Goal: Task Accomplishment & Management: Complete application form

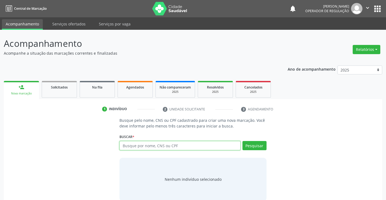
click at [155, 148] on input "text" at bounding box center [180, 145] width 121 height 9
click at [152, 148] on input "text" at bounding box center [180, 145] width 121 height 9
click at [153, 148] on input "text" at bounding box center [180, 145] width 121 height 9
type input "708204194587748"
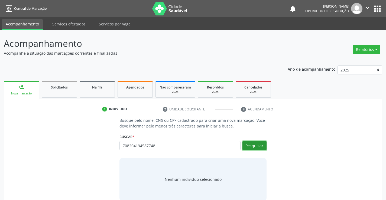
click at [250, 147] on button "Pesquisar" at bounding box center [255, 145] width 24 height 9
click at [275, 132] on div "Busque pelo nome, CNS ou CPF cadastrado para criar uma nova marcação. Você deve…" at bounding box center [193, 160] width 371 height 84
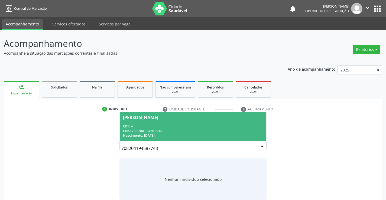
click at [158, 116] on div "Maria Cristina Pedro" at bounding box center [140, 118] width 35 height 4
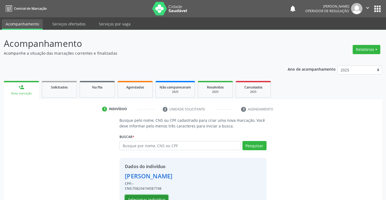
click at [148, 199] on button "Selecionar indivíduo" at bounding box center [146, 199] width 43 height 9
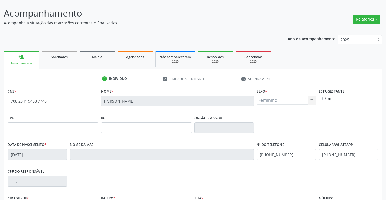
scroll to position [94, 0]
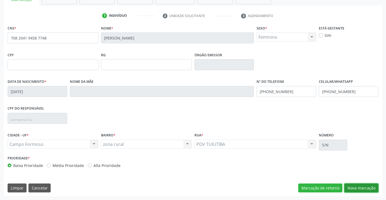
click at [356, 185] on button "Nova marcação" at bounding box center [362, 188] width 34 height 9
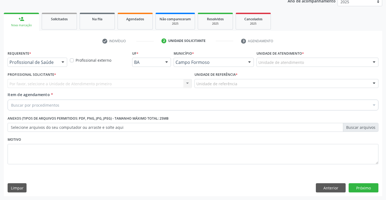
scroll to position [68, 0]
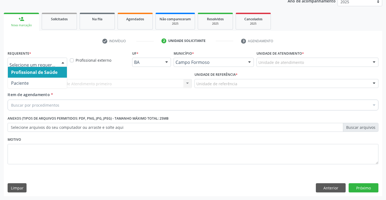
click at [37, 59] on div at bounding box center [38, 62] width 60 height 9
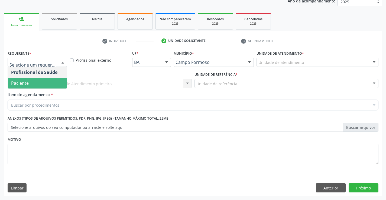
click at [30, 84] on span "Paciente" at bounding box center [37, 83] width 59 height 11
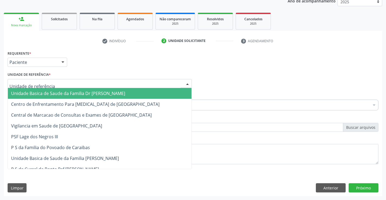
click at [31, 92] on span "Unidade Basica de Saude da Familia Dr [PERSON_NAME]" at bounding box center [68, 94] width 114 height 6
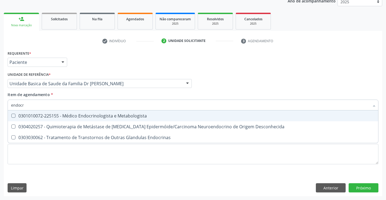
type input "endocri"
click at [124, 117] on div "0301010072-225155 - Médico Endocrinologista e Metabologista" at bounding box center [193, 116] width 364 height 4
checkbox Metabologista "true"
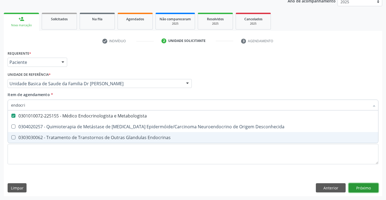
click at [364, 189] on div "Requerente * Paciente Profissional de Saúde Paciente Nenhum resultado encontrad…" at bounding box center [193, 122] width 379 height 147
checkbox Desconhecida "true"
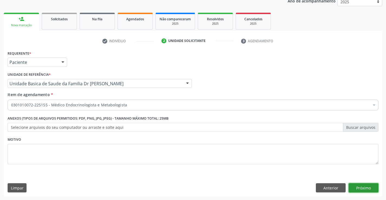
click at [364, 189] on button "Próximo" at bounding box center [364, 188] width 30 height 9
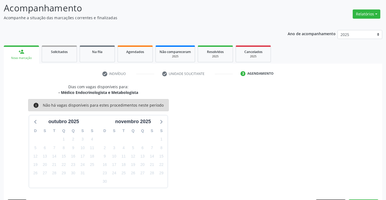
scroll to position [52, 0]
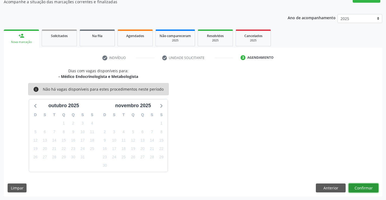
click at [364, 189] on button "Confirmar" at bounding box center [364, 188] width 30 height 9
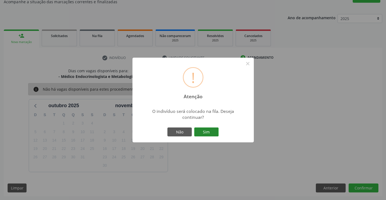
click at [208, 130] on button "Sim" at bounding box center [206, 132] width 24 height 9
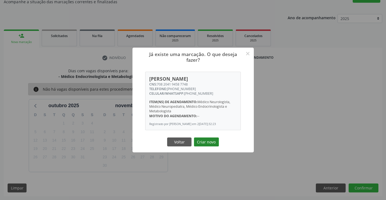
click at [206, 147] on button "Criar novo" at bounding box center [206, 142] width 25 height 9
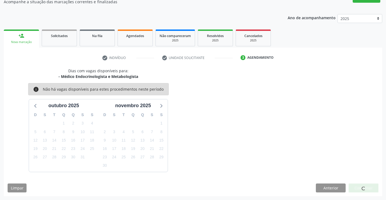
scroll to position [0, 0]
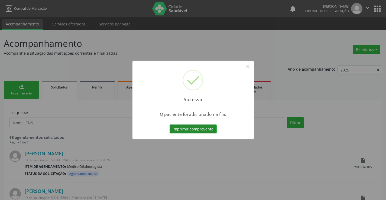
click at [206, 132] on button "Imprimir comprovante" at bounding box center [193, 129] width 47 height 9
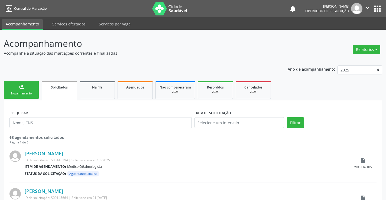
click at [32, 88] on link "person_add Nova marcação" at bounding box center [21, 90] width 35 height 18
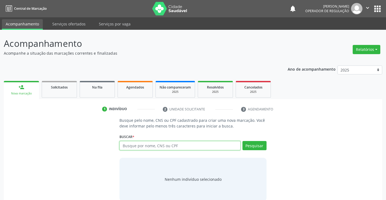
click at [150, 148] on input "text" at bounding box center [180, 145] width 121 height 9
type input "705200423619571"
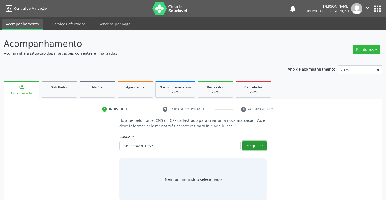
click at [252, 146] on button "Pesquisar" at bounding box center [255, 145] width 24 height 9
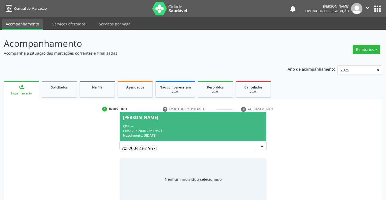
click at [222, 123] on span "Ezenilda da Silva Nascimento CPF: -- CNS: 705 2004 2361 9571 Nascimento: 30/08/…" at bounding box center [193, 126] width 146 height 29
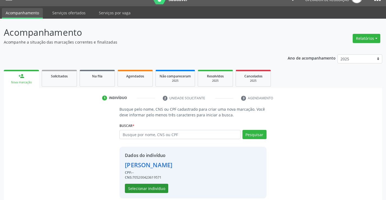
scroll to position [17, 0]
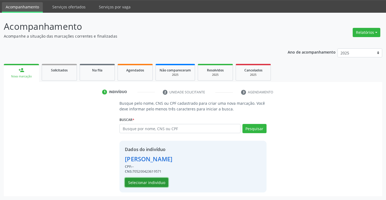
click at [161, 185] on button "Selecionar indivíduo" at bounding box center [146, 182] width 43 height 9
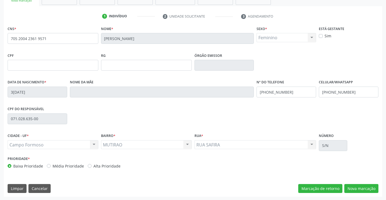
scroll to position [94, 0]
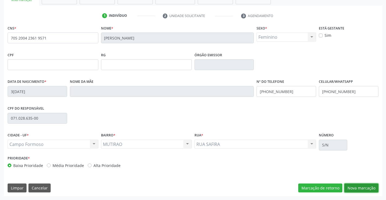
click at [354, 189] on button "Nova marcação" at bounding box center [362, 188] width 34 height 9
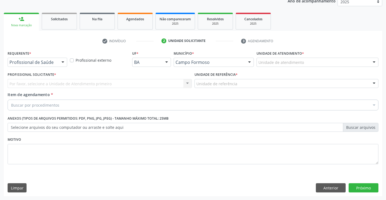
scroll to position [68, 0]
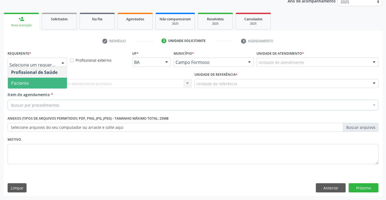
click at [44, 87] on span "Paciente" at bounding box center [37, 83] width 59 height 11
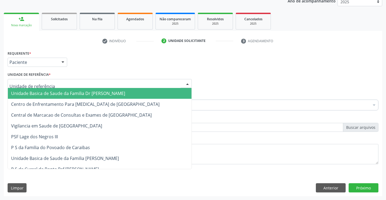
click at [47, 93] on span "Unidade Basica de Saude da Familia Dr [PERSON_NAME]" at bounding box center [68, 94] width 114 height 6
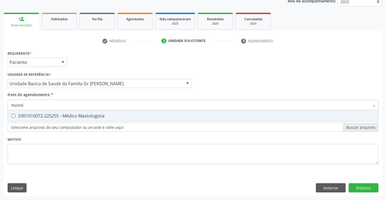
type input "mastolo"
click at [73, 116] on div "0301010072-225255 - Médico Mastologista" at bounding box center [193, 116] width 364 height 4
checkbox Mastologista "true"
click at [365, 187] on div "Requerente * Paciente Profissional de Saúde Paciente Nenhum resultado encontrad…" at bounding box center [193, 122] width 379 height 147
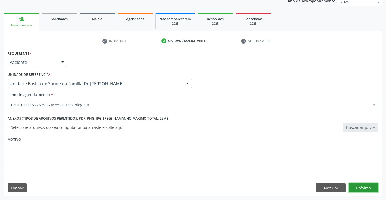
click at [372, 188] on button "Próximo" at bounding box center [364, 188] width 30 height 9
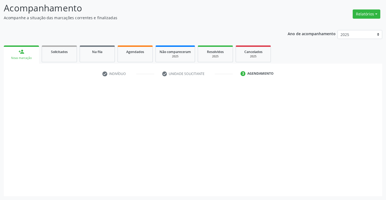
scroll to position [36, 0]
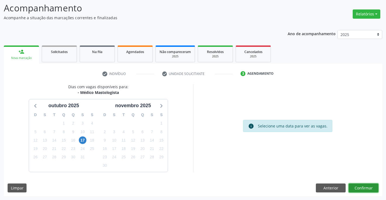
click at [364, 190] on button "Confirmar" at bounding box center [364, 188] width 30 height 9
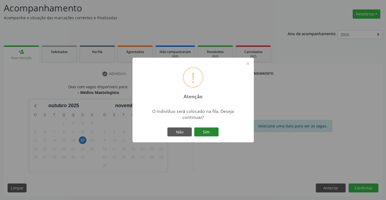
click at [209, 133] on button "Sim" at bounding box center [206, 132] width 24 height 9
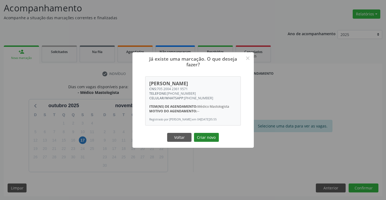
click at [209, 136] on button "Criar novo" at bounding box center [206, 137] width 25 height 9
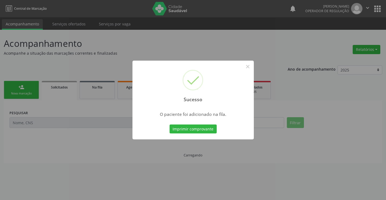
scroll to position [0, 0]
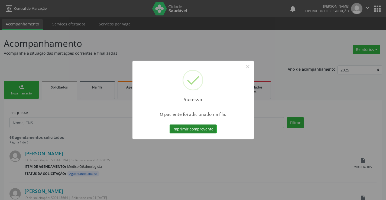
click at [206, 131] on button "Imprimir comprovante" at bounding box center [193, 129] width 47 height 9
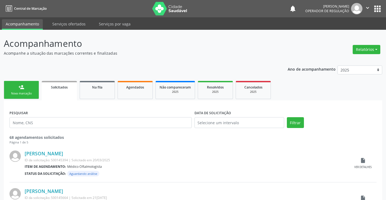
click at [31, 91] on link "person_add Nova marcação" at bounding box center [21, 90] width 35 height 18
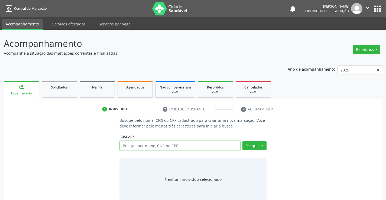
click at [156, 146] on input "text" at bounding box center [180, 145] width 121 height 9
type input "703407282558715"
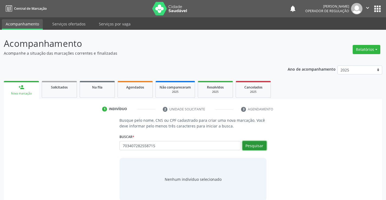
click at [254, 146] on button "Pesquisar" at bounding box center [255, 145] width 24 height 9
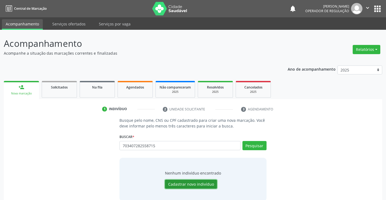
click at [185, 182] on button "Cadastrar novo indivíduo" at bounding box center [191, 184] width 52 height 9
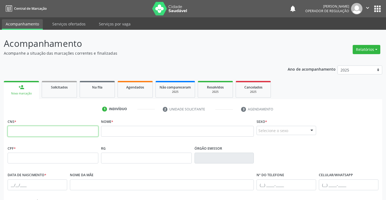
click at [59, 127] on input "text" at bounding box center [53, 131] width 91 height 11
type input "703 4072 8255 5715"
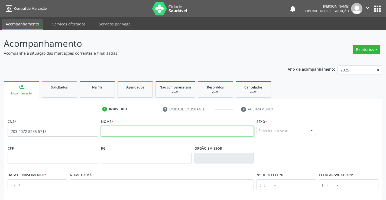
click at [168, 133] on input "text" at bounding box center [177, 131] width 153 height 11
type input "t"
type input "TITO OLIVEIRA BATISTA MENDES"
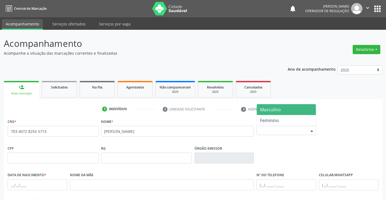
click at [289, 131] on div "Selecione o sexo" at bounding box center [287, 130] width 60 height 9
click at [286, 108] on span "Masculino" at bounding box center [286, 109] width 59 height 11
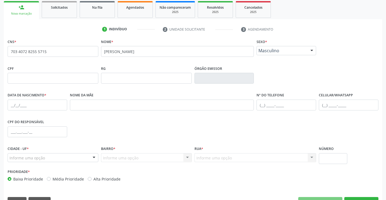
scroll to position [94, 0]
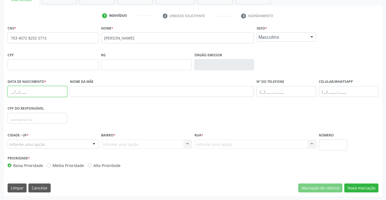
click at [36, 89] on input "text" at bounding box center [38, 91] width 60 height 11
type input "01/40/2025"
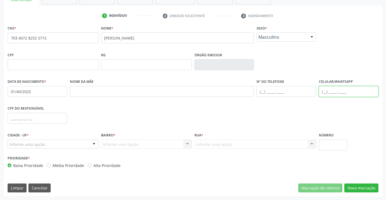
click at [331, 94] on input "text" at bounding box center [349, 91] width 60 height 11
type input "(74) 98833-2991"
click at [65, 143] on div "Informe uma opção" at bounding box center [53, 144] width 91 height 9
click at [65, 126] on fieldset "CPF do responsável" at bounding box center [38, 116] width 60 height 23
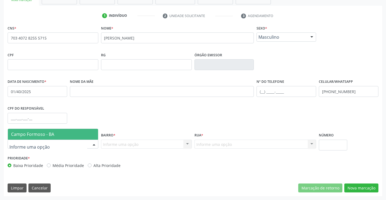
click at [60, 141] on div at bounding box center [53, 144] width 91 height 9
click at [65, 134] on span "Campo Formoso - BA" at bounding box center [53, 134] width 90 height 11
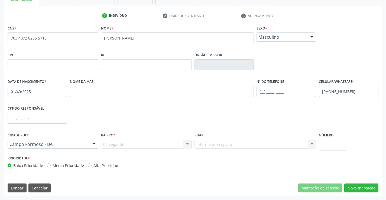
click at [116, 142] on div "Carregando... Nenhum resultado encontrado para: " " Nenhuma opção encontrada. D…" at bounding box center [146, 144] width 91 height 9
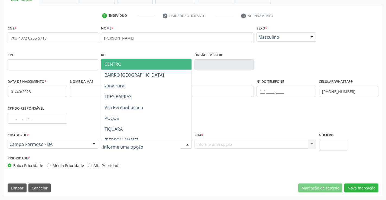
click at [125, 64] on span "CENTRO" at bounding box center [159, 64] width 117 height 11
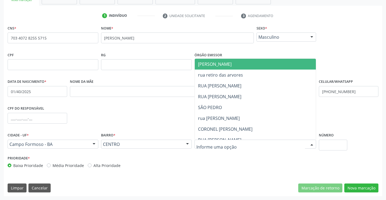
click at [258, 142] on div at bounding box center [256, 144] width 122 height 9
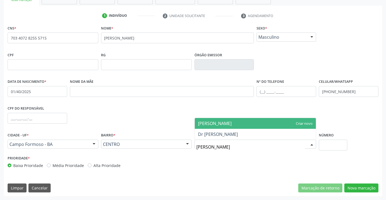
type input "JOÃO PESSOA"
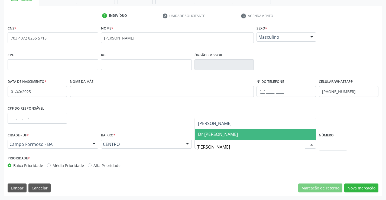
click at [252, 133] on span "Dr João Pessoa" at bounding box center [255, 134] width 121 height 11
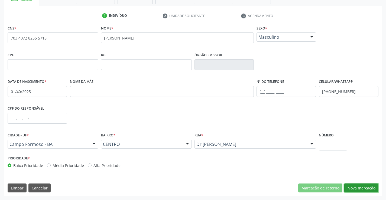
click at [361, 185] on button "Nova marcação" at bounding box center [362, 188] width 34 height 9
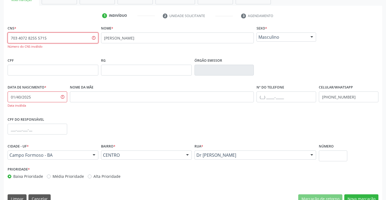
click at [65, 38] on input "703 4072 8255 5715" at bounding box center [53, 38] width 91 height 11
type input "7"
type input "703 4072 8255 8715"
click at [149, 123] on div "CPF do responsável" at bounding box center [193, 129] width 374 height 27
click at [37, 98] on input "01/40/2025" at bounding box center [38, 97] width 60 height 11
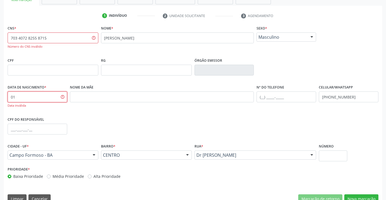
type input "0"
type input "04/10/2025"
click at [207, 129] on div "CPF do responsável" at bounding box center [193, 129] width 374 height 27
click at [355, 198] on button "Nova marcação" at bounding box center [362, 199] width 34 height 9
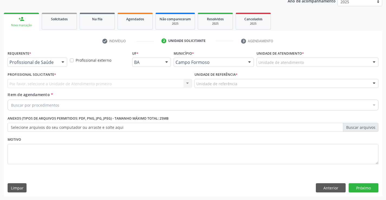
scroll to position [68, 0]
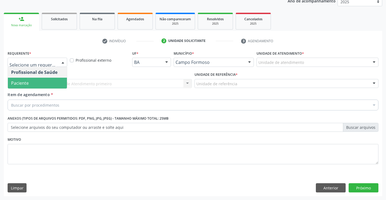
click at [39, 85] on span "Paciente" at bounding box center [37, 83] width 59 height 11
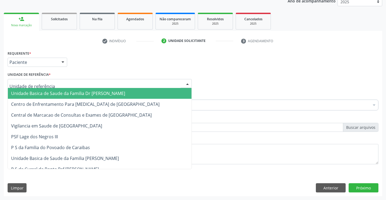
drag, startPoint x: 41, startPoint y: 91, endPoint x: 39, endPoint y: 95, distance: 3.8
click at [41, 92] on span "Unidade Basica de Saude da Familia Dr [PERSON_NAME]" at bounding box center [68, 94] width 114 height 6
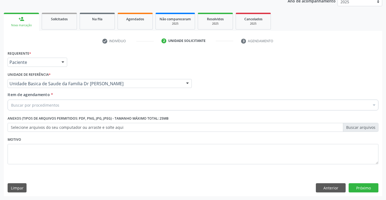
drag, startPoint x: 41, startPoint y: 107, endPoint x: 45, endPoint y: 106, distance: 4.5
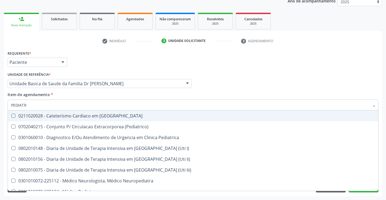
type input "PEDIATRA"
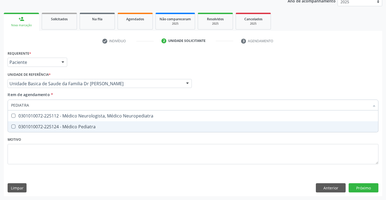
click at [73, 123] on span "0301010072-225124 - Médico Pediatra" at bounding box center [193, 126] width 371 height 11
checkbox Pediatra "true"
click at [357, 188] on div "Requerente * Paciente Profissional de Saúde Paciente Nenhum resultado encontrad…" at bounding box center [193, 122] width 379 height 147
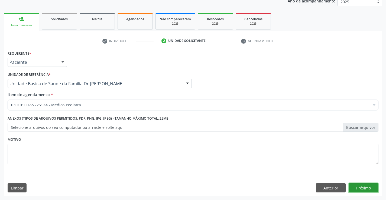
click at [357, 188] on button "Próximo" at bounding box center [364, 188] width 30 height 9
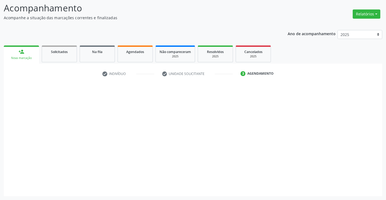
scroll to position [36, 0]
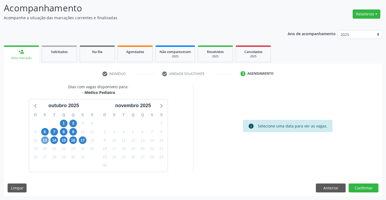
click at [43, 140] on span "13" at bounding box center [45, 141] width 8 height 8
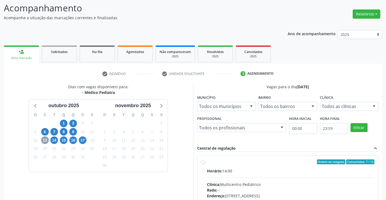
scroll to position [63, 0]
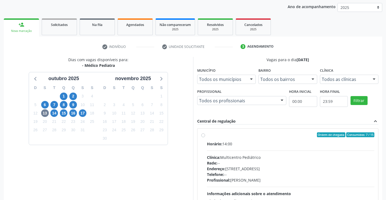
click at [207, 136] on label "Ordem de chegada Consumidos: 7 / 15 Horário: 14:00 Clínica: Multicentro Pediátr…" at bounding box center [291, 174] width 168 height 83
click at [204, 136] on input "Ordem de chegada Consumidos: 7 / 15 Horário: 14:00 Clínica: Multicentro Pediátr…" at bounding box center [203, 135] width 4 height 5
radio input "true"
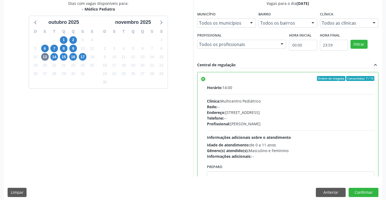
scroll to position [120, 0]
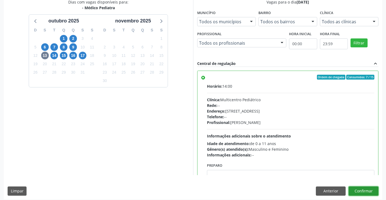
click at [368, 191] on button "Confirmar" at bounding box center [364, 191] width 30 height 9
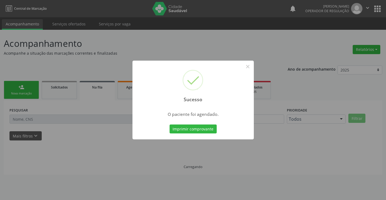
scroll to position [0, 0]
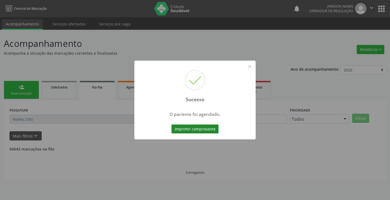
click at [196, 130] on button "Imprimir comprovante" at bounding box center [195, 129] width 47 height 9
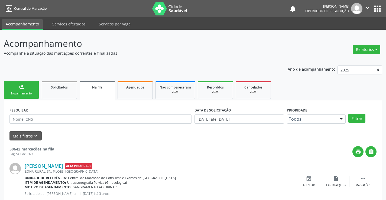
click at [31, 85] on link "person_add Nova marcação" at bounding box center [21, 90] width 35 height 18
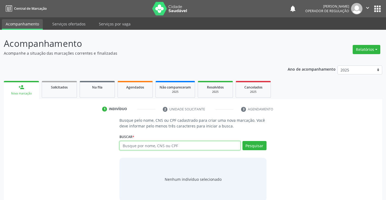
click at [161, 144] on input "text" at bounding box center [180, 145] width 121 height 9
type input "708709156248095"
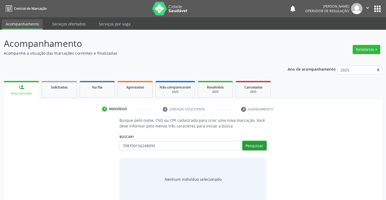
click at [263, 148] on button "Pesquisar" at bounding box center [255, 145] width 24 height 9
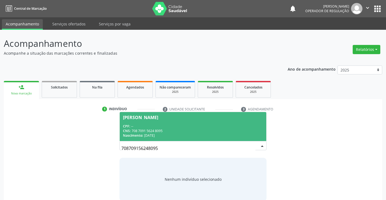
click at [168, 123] on span "Jhony Samuel Nascimento dos Santos CPF: -- CNS: 708 7091 5624 8095 Nascimento: …" at bounding box center [193, 126] width 146 height 29
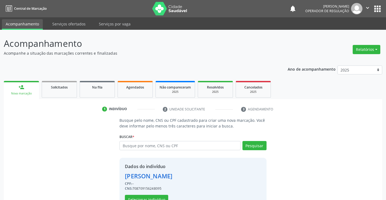
scroll to position [17, 0]
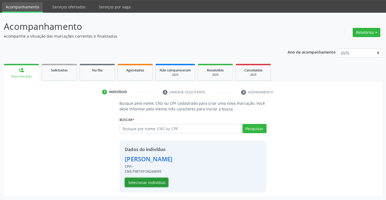
click at [158, 182] on button "Selecionar indivíduo" at bounding box center [146, 182] width 43 height 9
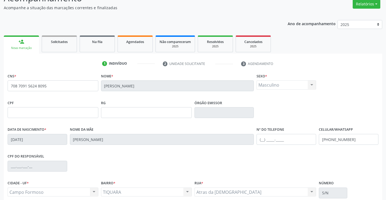
scroll to position [94, 0]
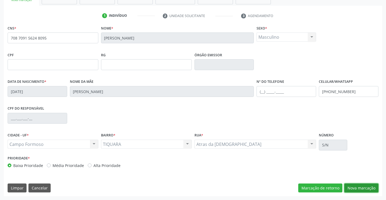
click at [360, 190] on button "Nova marcação" at bounding box center [362, 188] width 34 height 9
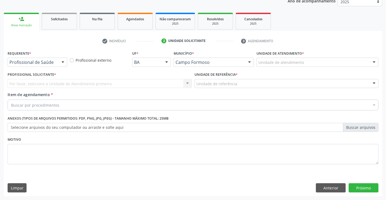
scroll to position [68, 0]
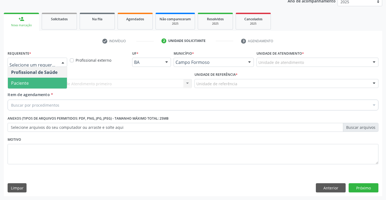
click at [43, 85] on span "Paciente" at bounding box center [37, 83] width 59 height 11
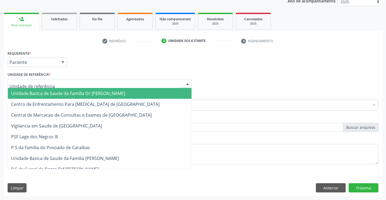
click at [44, 93] on span "Unidade Basica de Saude da Familia Dr [PERSON_NAME]" at bounding box center [68, 94] width 114 height 6
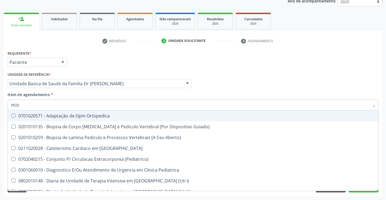
type input "PEDIA"
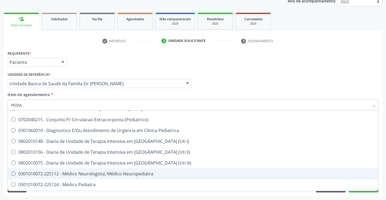
scroll to position [27, 0]
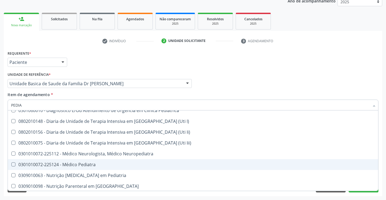
click at [95, 166] on div "0301010072-225124 - Médico Pediatra" at bounding box center [193, 165] width 364 height 4
checkbox Pediatra "true"
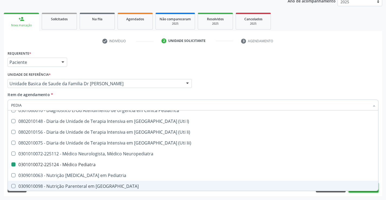
click at [362, 191] on button "Próximo" at bounding box center [364, 188] width 30 height 9
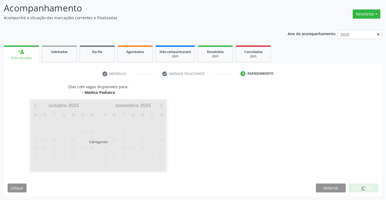
scroll to position [0, 0]
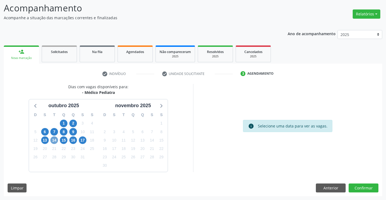
click at [55, 140] on span "14" at bounding box center [54, 141] width 8 height 8
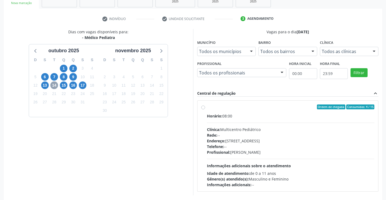
scroll to position [114, 0]
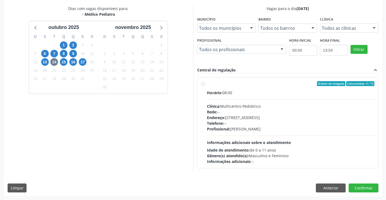
click at [207, 85] on label "Ordem de chegada Consumidos: 4 / 15 Horário: 08:00 Clínica: Multicentro Pediátr…" at bounding box center [291, 122] width 168 height 83
click at [203, 85] on input "Ordem de chegada Consumidos: 4 / 15 Horário: 08:00 Clínica: Multicentro Pediátr…" at bounding box center [203, 83] width 4 height 5
radio input "true"
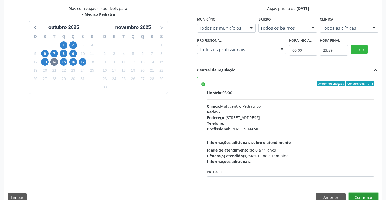
click at [363, 195] on button "Confirmar" at bounding box center [364, 197] width 30 height 9
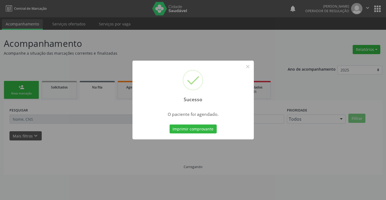
scroll to position [0, 0]
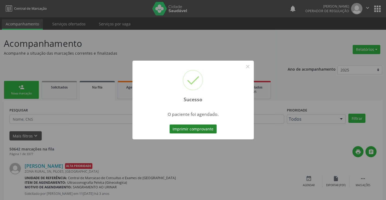
click at [194, 127] on button "Imprimir comprovante" at bounding box center [193, 129] width 47 height 9
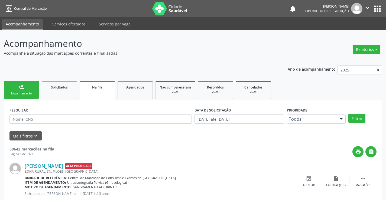
click at [30, 92] on div "Nova marcação" at bounding box center [21, 94] width 27 height 4
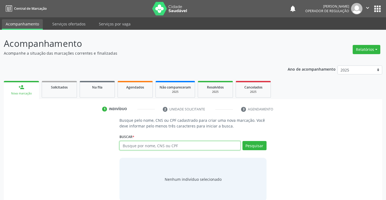
click at [155, 145] on input "text" at bounding box center [180, 145] width 121 height 9
type input "700002219653808"
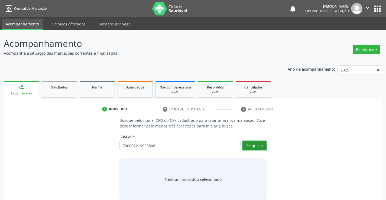
click at [260, 146] on button "Pesquisar" at bounding box center [255, 145] width 24 height 9
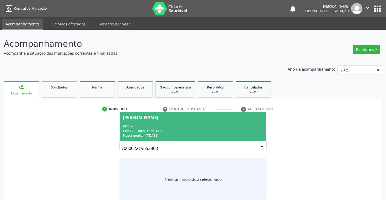
click at [169, 124] on div "CPF: --" at bounding box center [193, 126] width 140 height 5
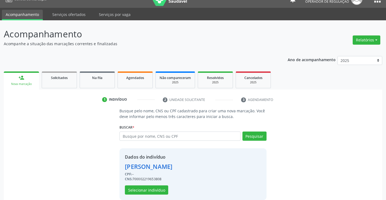
scroll to position [17, 0]
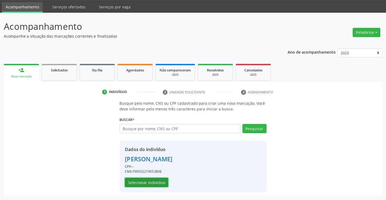
click at [156, 182] on button "Selecionar indivíduo" at bounding box center [146, 182] width 43 height 9
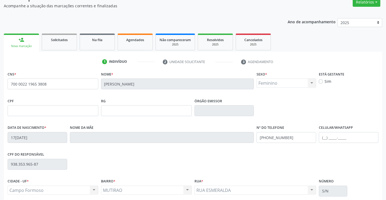
scroll to position [94, 0]
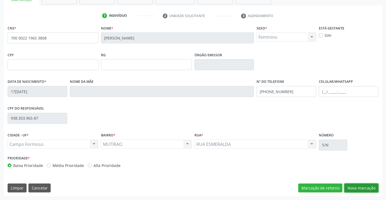
click at [354, 187] on button "Nova marcação" at bounding box center [362, 188] width 34 height 9
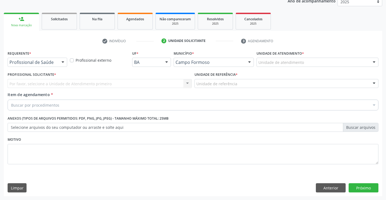
scroll to position [68, 0]
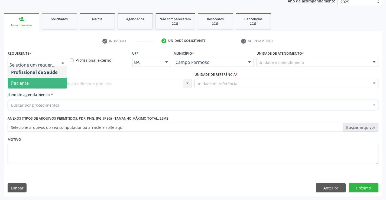
click at [43, 81] on span "Paciente" at bounding box center [37, 83] width 59 height 11
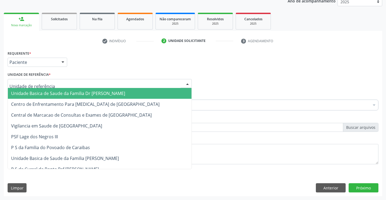
click at [51, 93] on span "Unidade Basica de Saude da Familia Dr [PERSON_NAME]" at bounding box center [68, 94] width 114 height 6
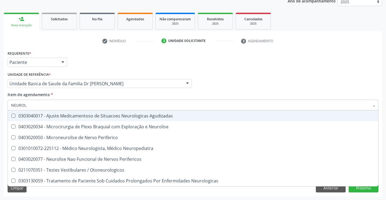
type input "NEUROLO"
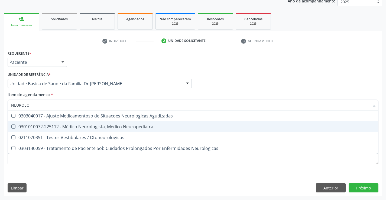
click at [101, 127] on div "0301010072-225112 - Médico Neurologista, Médico Neuropediatra" at bounding box center [193, 127] width 364 height 4
checkbox Neuropediatra "true"
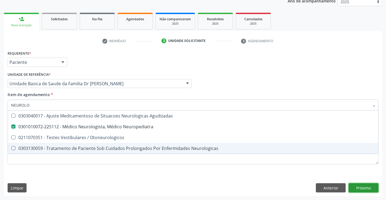
click at [368, 190] on div "Requerente * Paciente Profissional de Saúde Paciente Nenhum resultado encontrad…" at bounding box center [193, 122] width 379 height 147
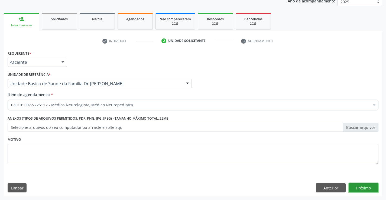
click at [371, 188] on button "Próximo" at bounding box center [364, 188] width 30 height 9
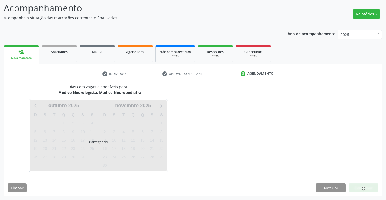
scroll to position [52, 0]
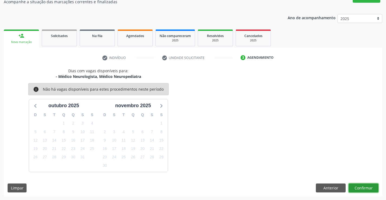
click at [362, 185] on button "Confirmar" at bounding box center [364, 188] width 30 height 9
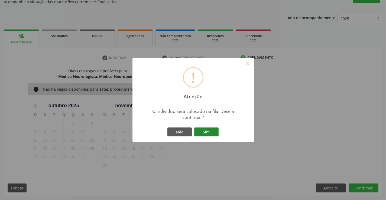
click at [217, 132] on button "Sim" at bounding box center [206, 132] width 24 height 9
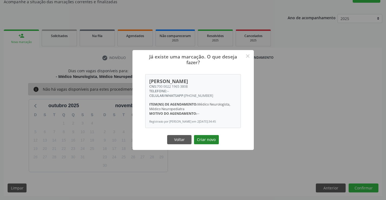
click at [203, 140] on button "Criar novo" at bounding box center [206, 139] width 25 height 9
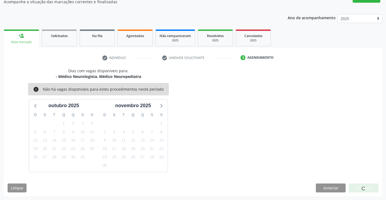
scroll to position [0, 0]
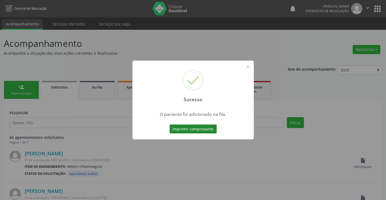
click at [207, 126] on button "Imprimir comprovante" at bounding box center [193, 129] width 47 height 9
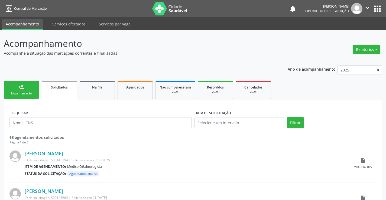
click at [366, 9] on icon "" at bounding box center [368, 8] width 6 height 6
click at [346, 33] on link "Sair" at bounding box center [353, 33] width 37 height 8
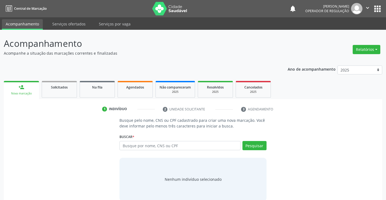
click at [139, 147] on input "text" at bounding box center [180, 145] width 121 height 9
type input "A"
click at [253, 146] on button "Pesquisar" at bounding box center [255, 145] width 24 height 9
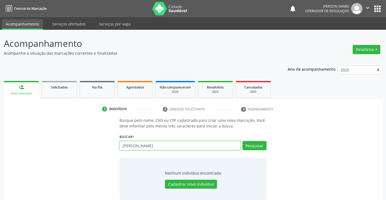
click at [193, 145] on input "[PERSON_NAME]" at bounding box center [180, 145] width 121 height 9
type input "A"
type input "31443478504"
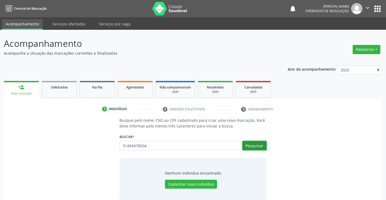
click at [252, 147] on button "Pesquisar" at bounding box center [255, 145] width 24 height 9
type input "31443478504"
type input "3"
click at [253, 143] on button "Pesquisar" at bounding box center [255, 145] width 24 height 9
click at [254, 147] on button "Pesquisar" at bounding box center [255, 145] width 24 height 9
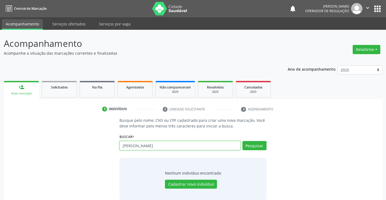
click at [196, 145] on input "[PERSON_NAME]" at bounding box center [180, 145] width 121 height 9
type input "P"
click at [162, 145] on input "text" at bounding box center [180, 145] width 121 height 9
click at [166, 145] on input "text" at bounding box center [180, 145] width 121 height 9
click at [166, 144] on input "text" at bounding box center [180, 145] width 121 height 9
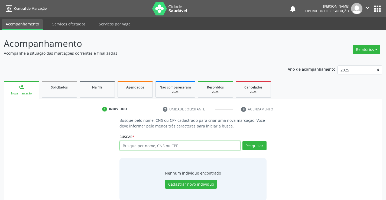
click at [166, 144] on input "text" at bounding box center [180, 145] width 121 height 9
click at [166, 139] on div "Buscar * [PERSON_NAME] por nome, CNS ou CPF Nenhum resultado encontrado para: "…" at bounding box center [193, 143] width 147 height 21
click at [161, 147] on input "text" at bounding box center [180, 145] width 121 height 9
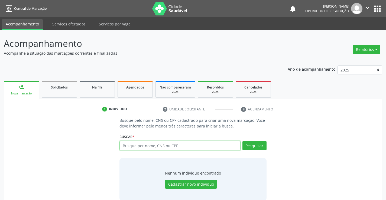
click at [161, 147] on input "text" at bounding box center [180, 145] width 121 height 9
click at [161, 146] on input "text" at bounding box center [180, 145] width 121 height 9
click at [161, 145] on input "text" at bounding box center [180, 145] width 121 height 9
click at [162, 144] on input "text" at bounding box center [180, 145] width 121 height 9
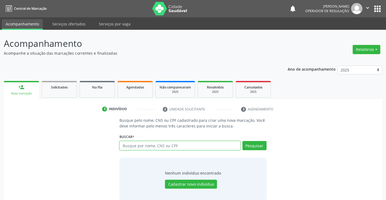
click at [162, 144] on input "text" at bounding box center [180, 145] width 121 height 9
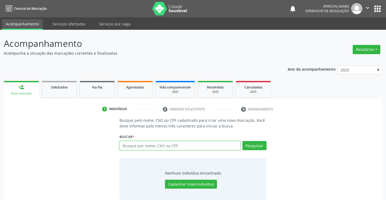
click at [162, 144] on input "text" at bounding box center [180, 145] width 121 height 9
type input "709005871117617"
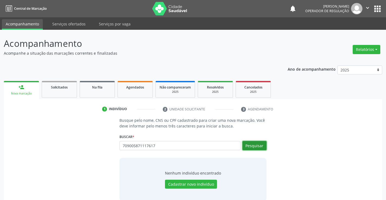
click at [256, 148] on button "Pesquisar" at bounding box center [255, 145] width 24 height 9
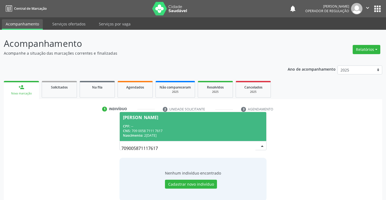
click at [209, 128] on div "CPF: --" at bounding box center [193, 126] width 140 height 5
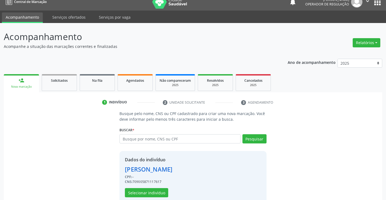
scroll to position [17, 0]
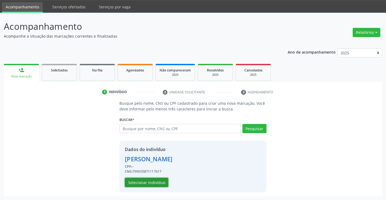
click at [147, 184] on button "Selecionar indivíduo" at bounding box center [146, 182] width 43 height 9
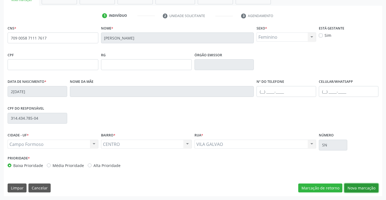
click at [355, 189] on button "Nova marcação" at bounding box center [362, 188] width 34 height 9
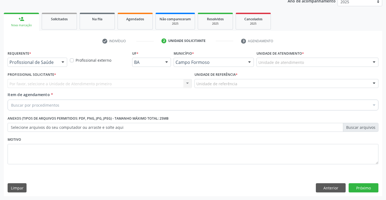
scroll to position [68, 0]
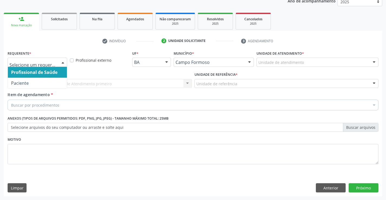
click at [60, 63] on div at bounding box center [63, 62] width 8 height 9
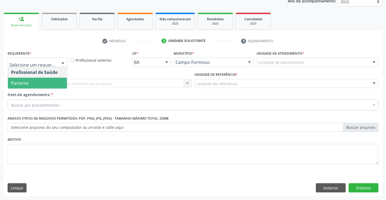
click at [51, 84] on span "Paciente" at bounding box center [37, 83] width 59 height 11
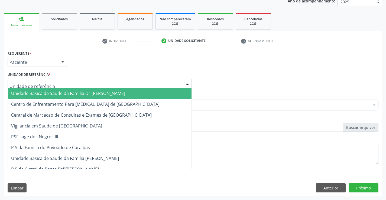
drag, startPoint x: 49, startPoint y: 81, endPoint x: 49, endPoint y: 89, distance: 7.6
click at [49, 91] on span "Unidade Basica de Saude da Familia Dr [PERSON_NAME]" at bounding box center [68, 94] width 114 height 6
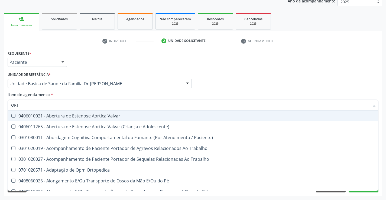
type input "ORTO"
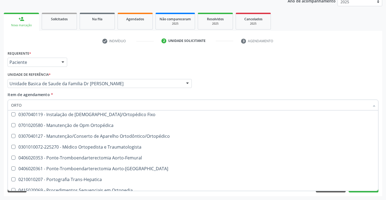
scroll to position [217, 0]
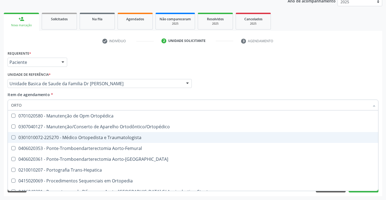
click at [106, 138] on div "0301010072-225270 - Médico Ortopedista e Traumatologista" at bounding box center [193, 138] width 364 height 4
checkbox Traumatologista "true"
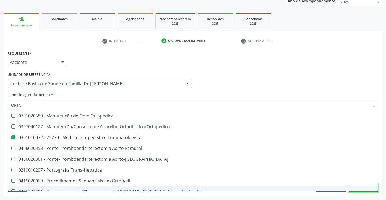
click at [358, 191] on button "Próximo" at bounding box center [364, 188] width 30 height 9
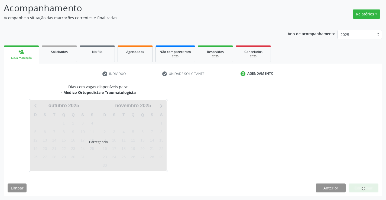
scroll to position [0, 0]
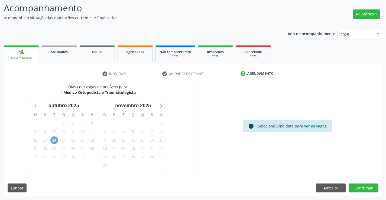
click at [55, 142] on span "14" at bounding box center [54, 141] width 8 height 8
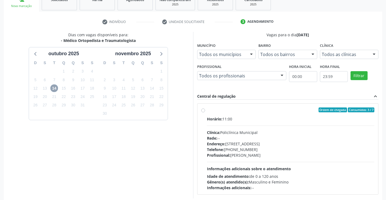
scroll to position [90, 0]
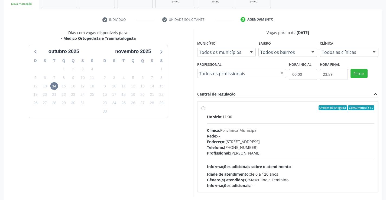
click at [207, 108] on label "Ordem de chegada Consumidos: 3 / 7 Horário: 11:00 Clínica: Policlínica Municipa…" at bounding box center [291, 146] width 168 height 83
click at [204, 108] on input "Ordem de chegada Consumidos: 3 / 7 Horário: 11:00 Clínica: Policlínica Municipa…" at bounding box center [203, 107] width 4 height 5
radio input "true"
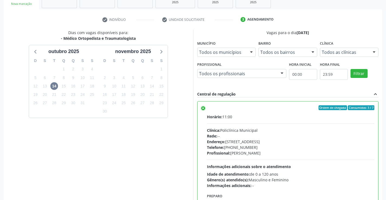
scroll to position [124, 0]
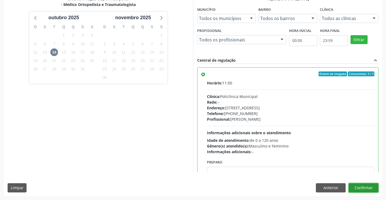
click at [364, 190] on button "Confirmar" at bounding box center [364, 188] width 30 height 9
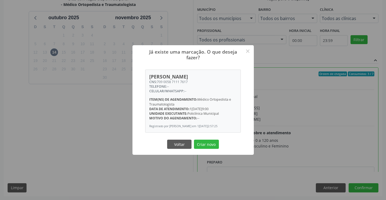
click at [219, 146] on div "Voltar Criar novo" at bounding box center [193, 144] width 54 height 11
click at [212, 144] on button "Criar novo" at bounding box center [206, 144] width 25 height 9
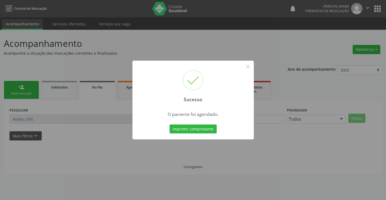
scroll to position [0, 0]
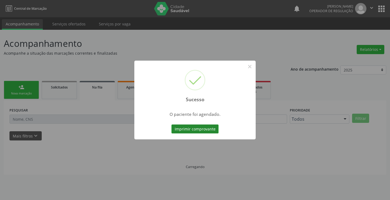
click at [207, 129] on button "Imprimir comprovante" at bounding box center [195, 129] width 47 height 9
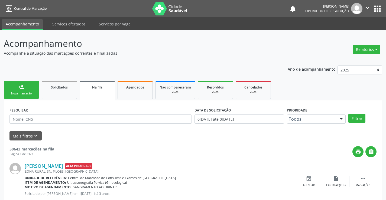
click at [368, 7] on icon "" at bounding box center [368, 8] width 6 height 6
click at [352, 35] on link "Sair" at bounding box center [353, 33] width 37 height 8
